Goal: Task Accomplishment & Management: Use online tool/utility

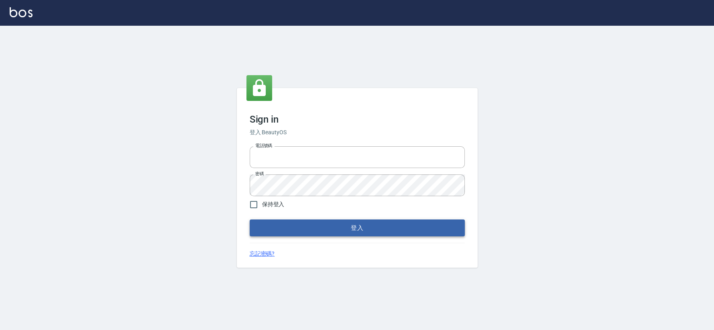
type input "0426653545"
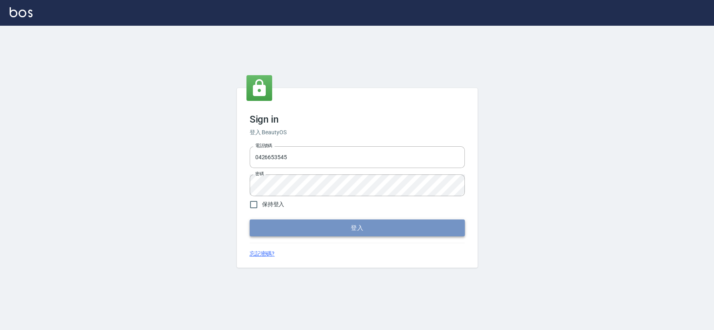
click at [319, 226] on button "登入" at bounding box center [357, 227] width 215 height 17
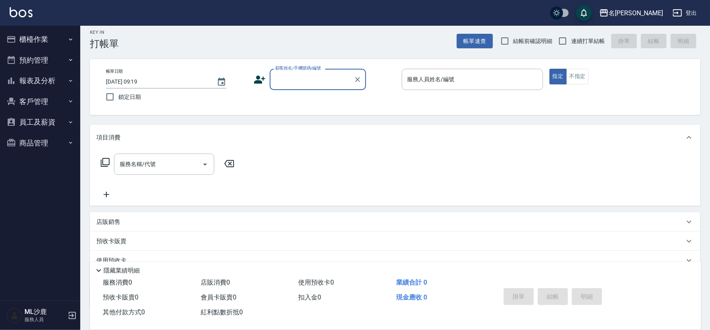
scroll to position [45, 0]
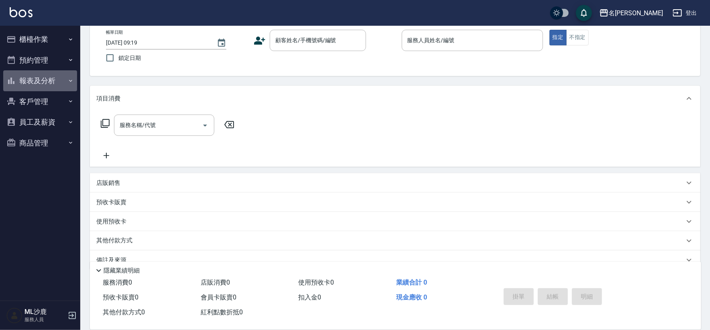
click at [72, 82] on icon "button" at bounding box center [70, 80] width 6 height 6
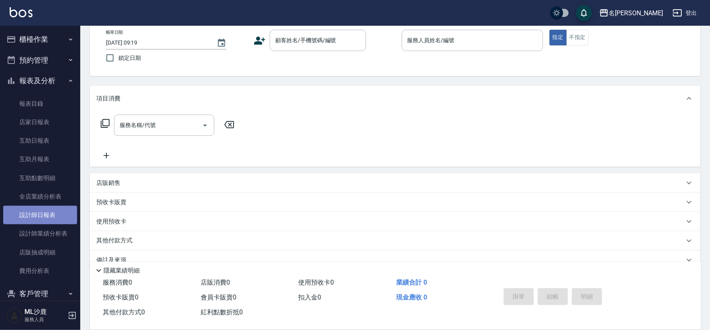
click at [55, 217] on link "設計師日報表" at bounding box center [40, 215] width 74 height 18
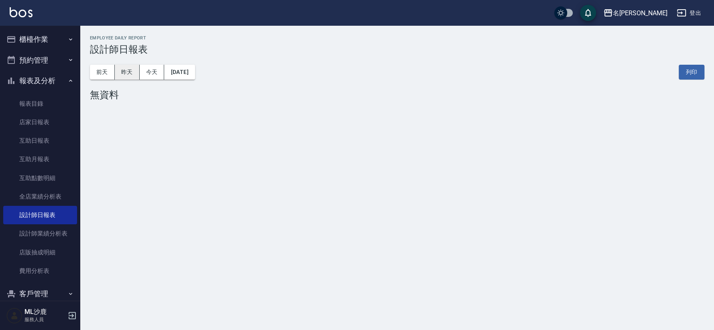
click at [130, 78] on button "昨天" at bounding box center [127, 72] width 25 height 15
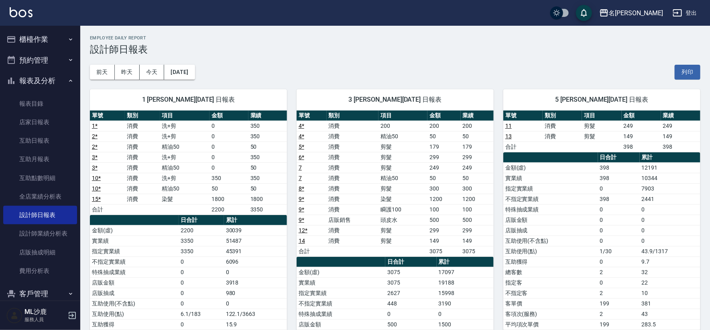
click at [63, 36] on button "櫃檯作業" at bounding box center [40, 39] width 74 height 21
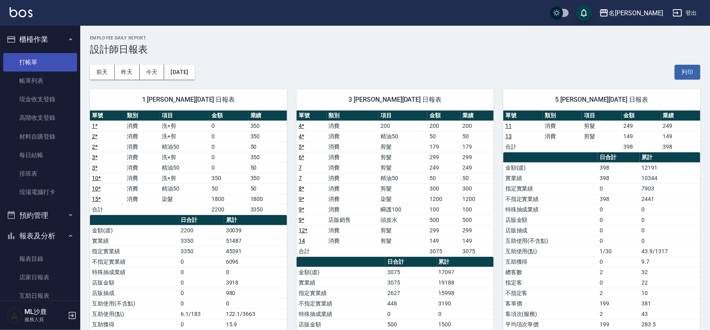
click at [53, 57] on link "打帳單" at bounding box center [40, 62] width 74 height 18
